Goal: Find specific page/section

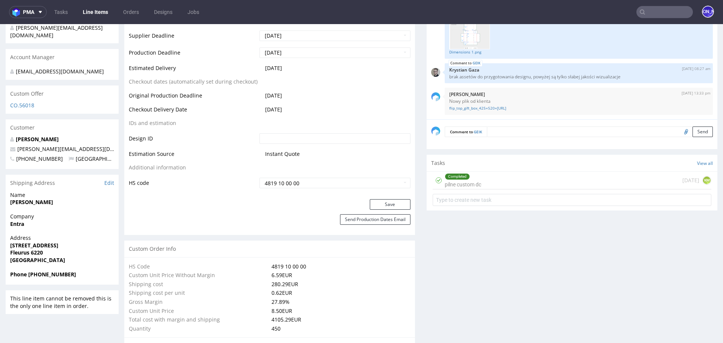
scroll to position [356, 0]
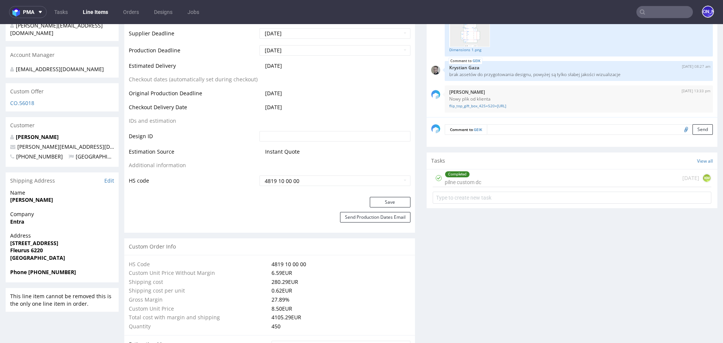
scroll to position [356, 0]
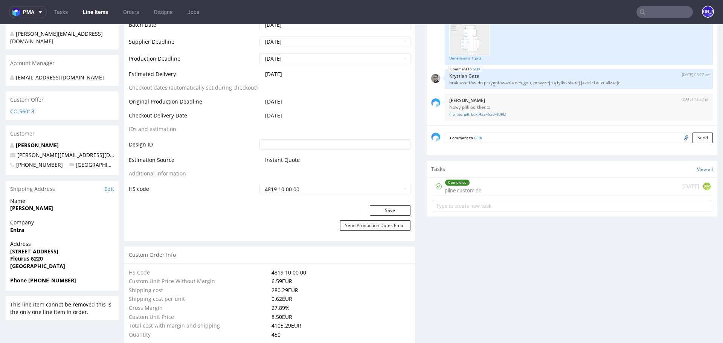
click at [646, 14] on input "text" at bounding box center [664, 12] width 56 height 12
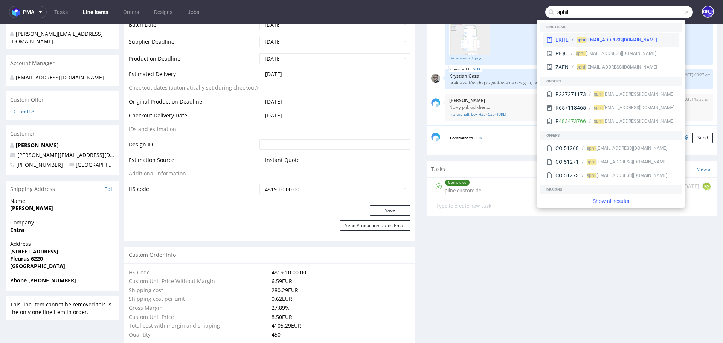
type input "sphil"
click at [595, 36] on div "EKHL sphil ion@ydeo.com" at bounding box center [610, 40] width 135 height 14
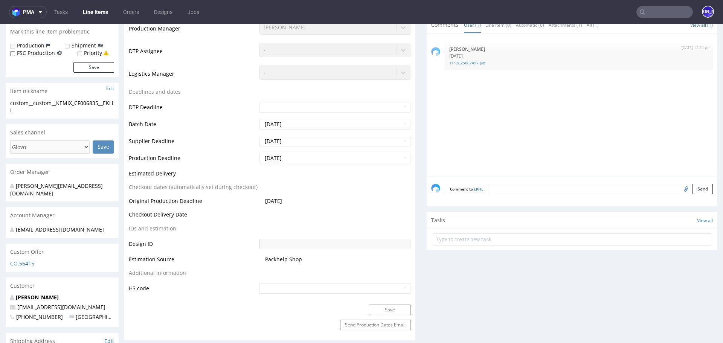
scroll to position [375, 0]
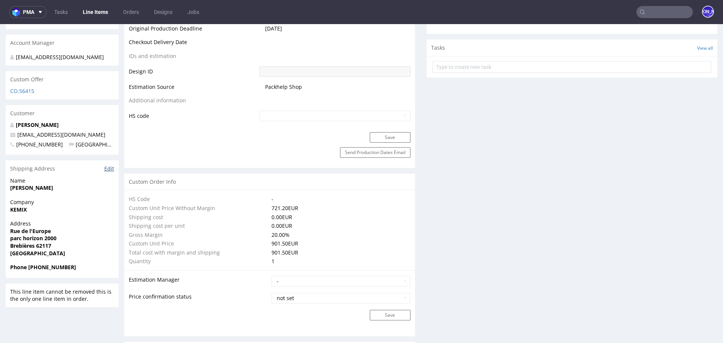
click at [109, 165] on link "Edit" at bounding box center [109, 169] width 10 height 8
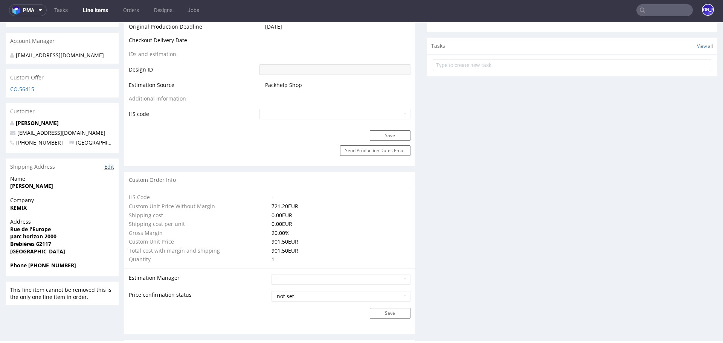
scroll to position [0, 0]
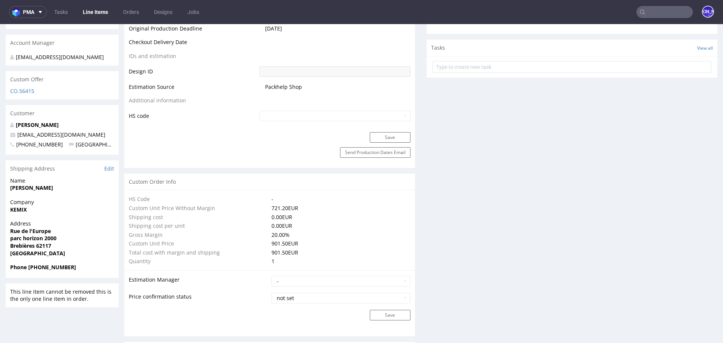
click at [654, 16] on input "text" at bounding box center [664, 12] width 56 height 12
type input "q"
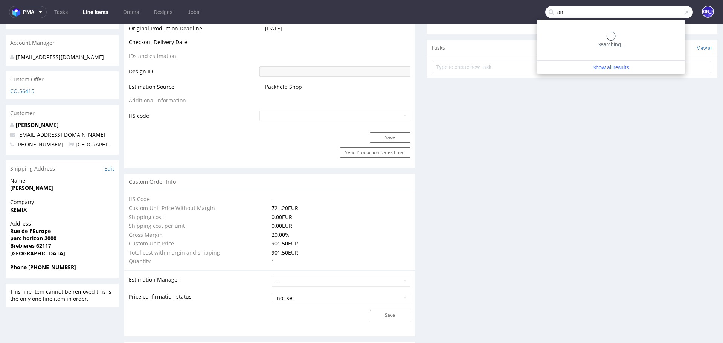
type input "a"
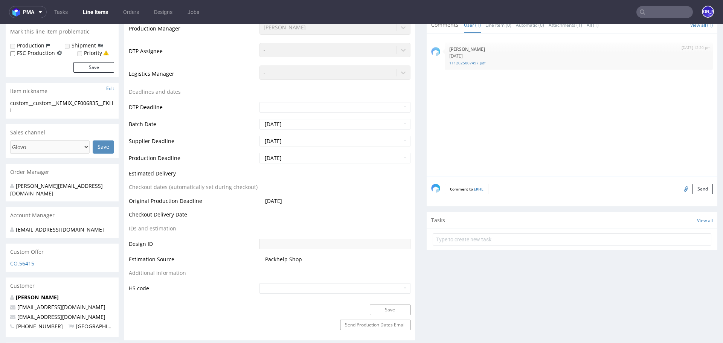
scroll to position [198, 0]
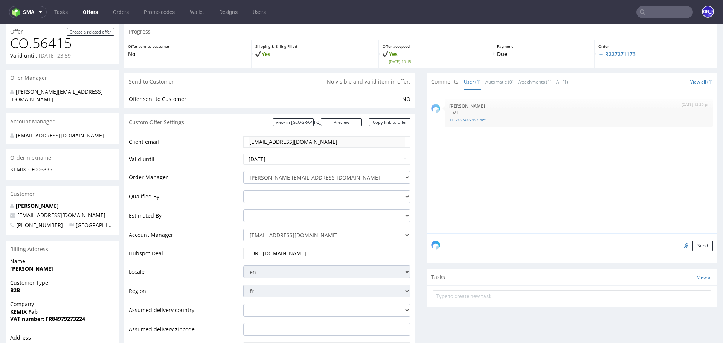
scroll to position [47, 0]
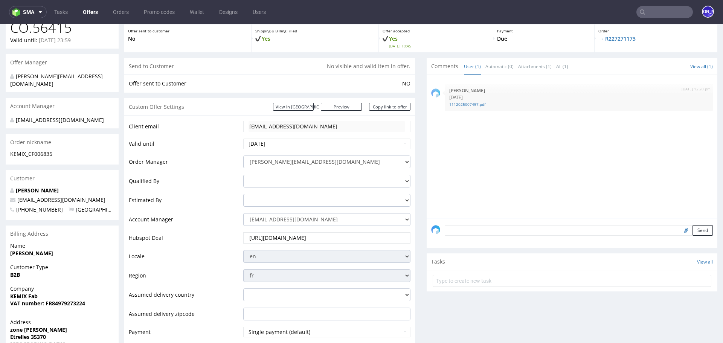
scroll to position [56, 0]
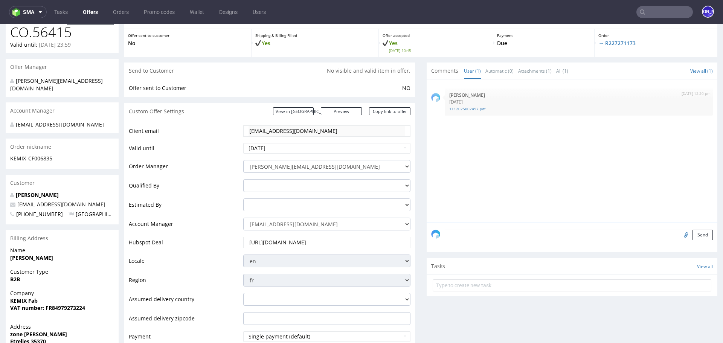
click at [243, 131] on div "[EMAIL_ADDRESS][DOMAIN_NAME]" at bounding box center [326, 130] width 167 height 11
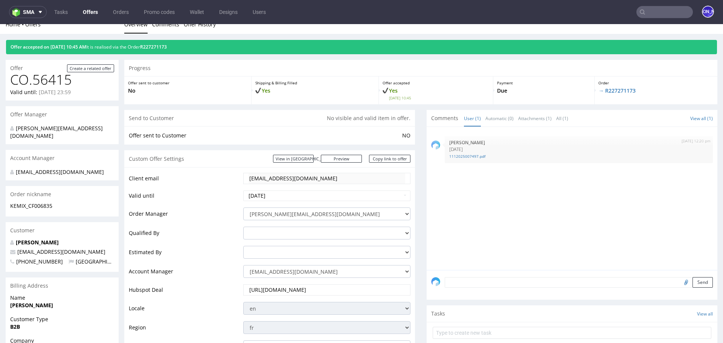
scroll to position [0, 0]
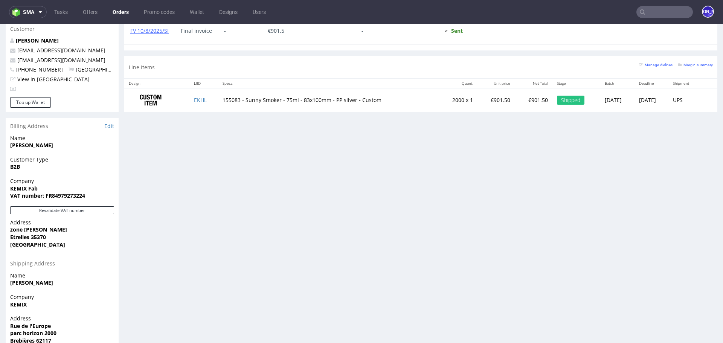
scroll to position [371, 0]
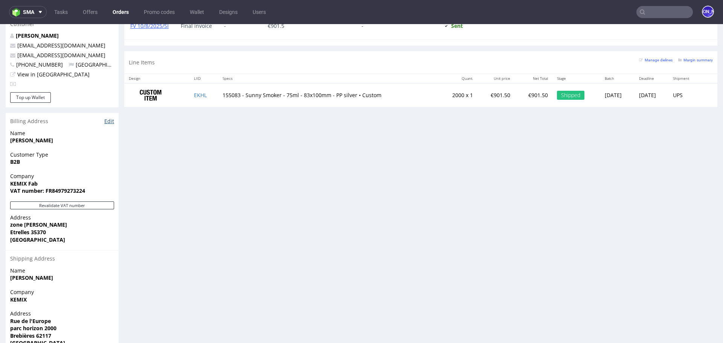
click at [107, 117] on link "Edit" at bounding box center [109, 121] width 10 height 8
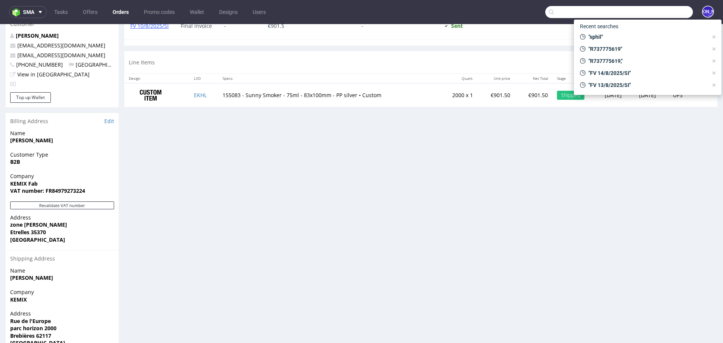
click at [662, 15] on input "text" at bounding box center [619, 12] width 148 height 12
paste input "9/7/2025/SI"
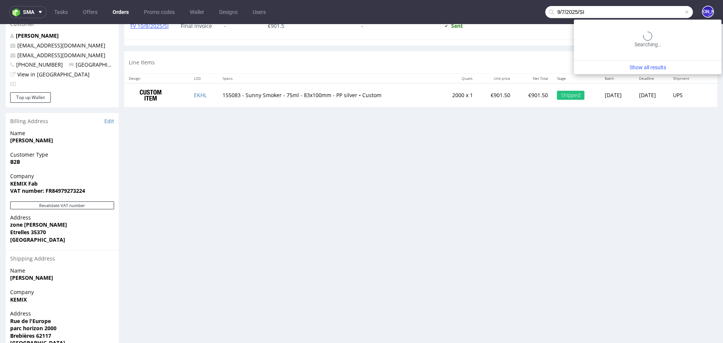
type input "9/7/2025/SI"
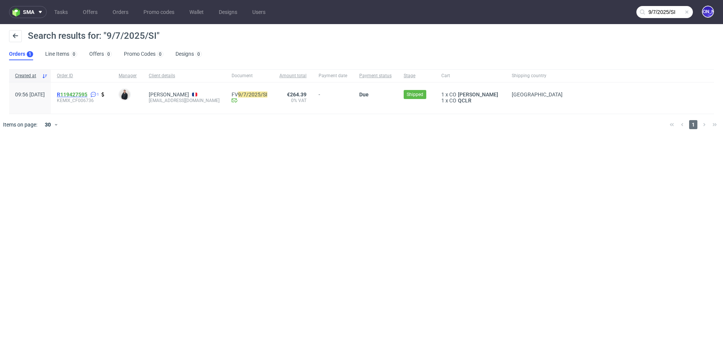
click at [83, 94] on link "119427595" at bounding box center [73, 94] width 27 height 6
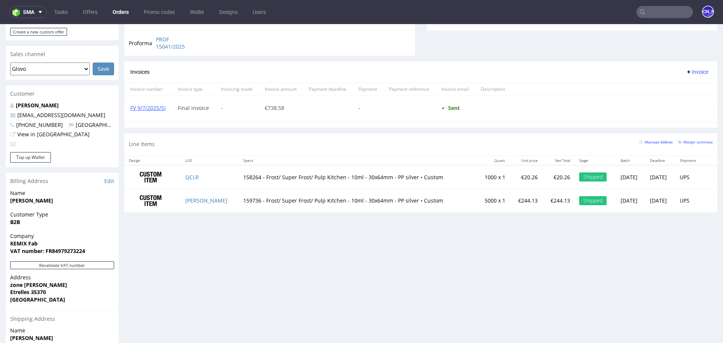
scroll to position [303, 0]
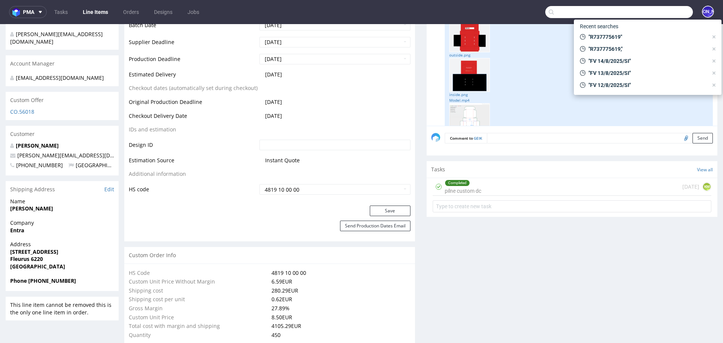
scroll to position [120, 0]
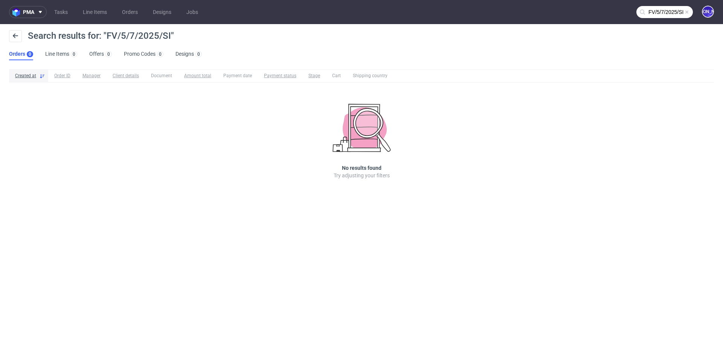
click at [653, 12] on input "FV/5/7/2025/SI" at bounding box center [664, 12] width 56 height 12
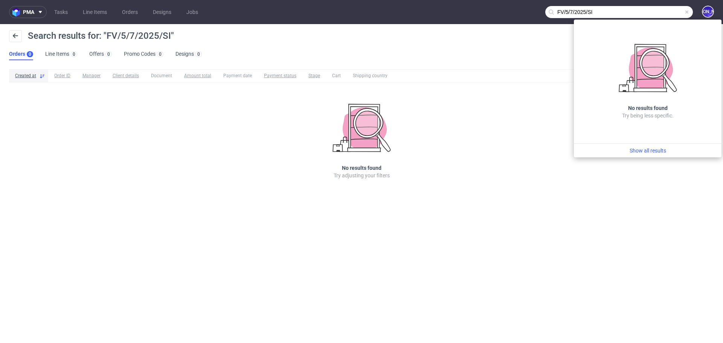
drag, startPoint x: 566, startPoint y: 12, endPoint x: 545, endPoint y: 11, distance: 20.7
click at [545, 11] on input "FV/5/7/2025/SI" at bounding box center [619, 12] width 148 height 12
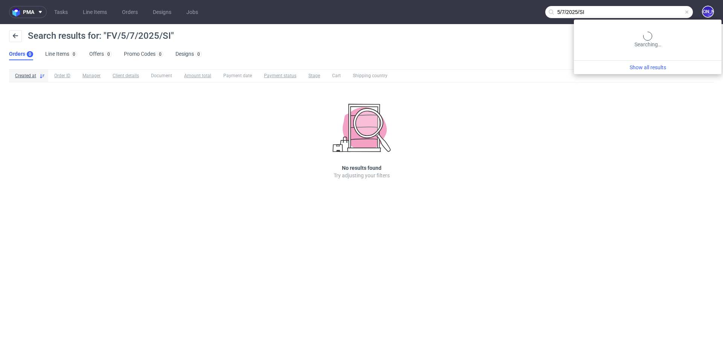
type input "5/7/2025/SI"
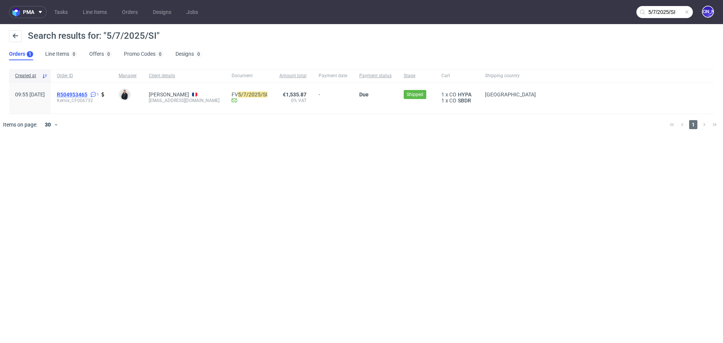
click at [87, 93] on span "R504953465" at bounding box center [72, 94] width 30 height 6
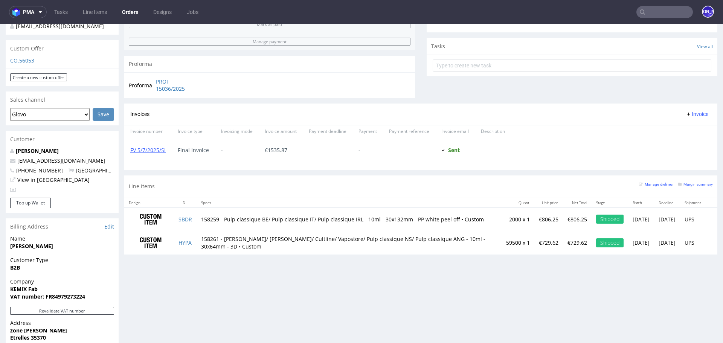
scroll to position [388, 0]
